Goal: Task Accomplishment & Management: Manage account settings

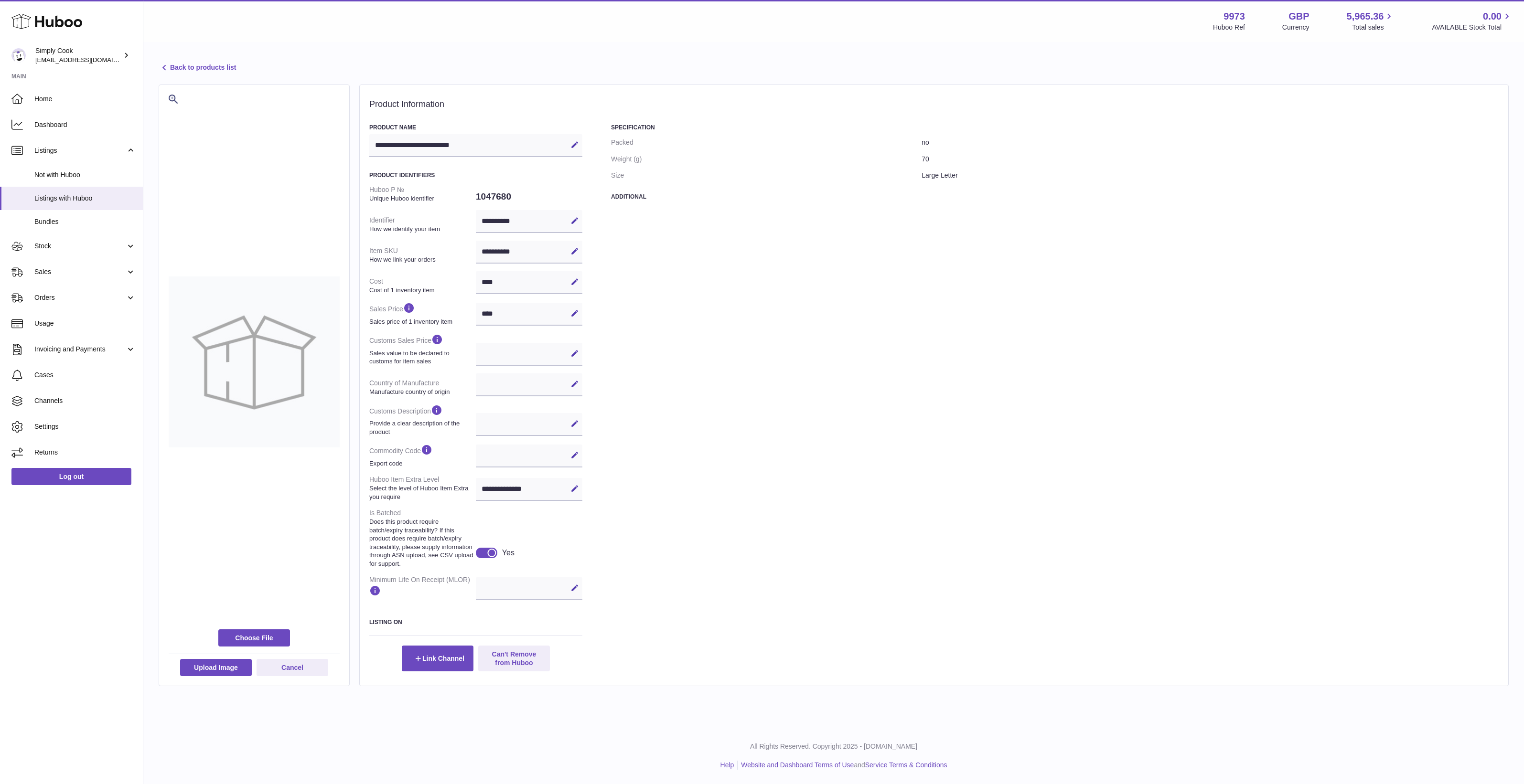
select select
select select "****"
select select
select select "****"
